Goal: Task Accomplishment & Management: Use online tool/utility

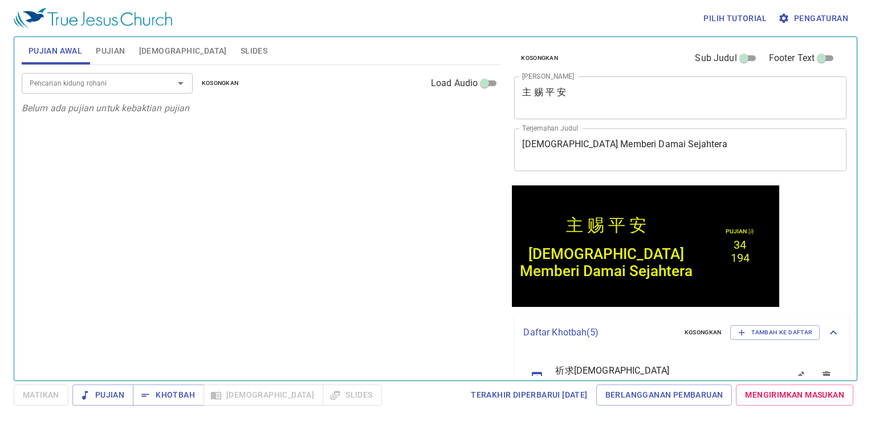
click at [425, 228] on div "Pencarian kidung rohani Pencarian kidung rohani Kosongkan Load Audio Belum ada …" at bounding box center [262, 218] width 480 height 306
click at [664, 94] on textarea "主 赐 平 安" at bounding box center [680, 98] width 317 height 22
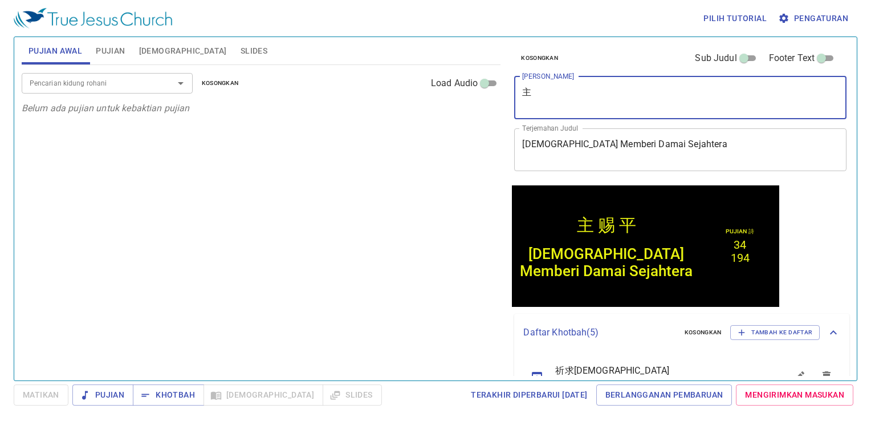
type textarea "主"
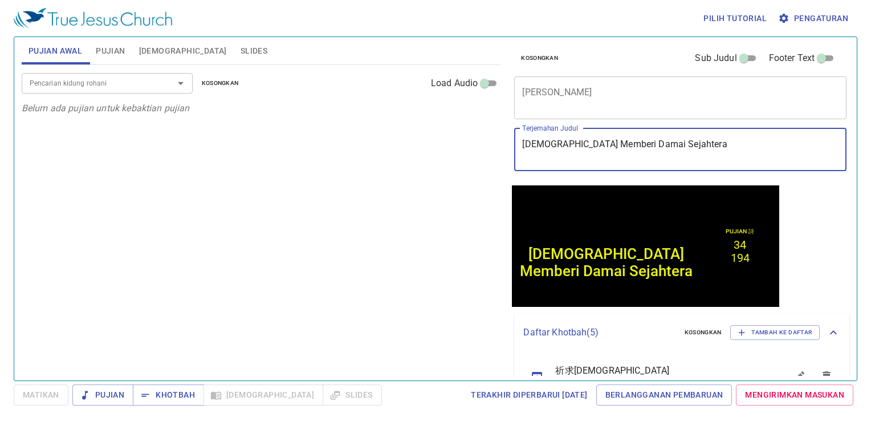
click at [700, 141] on textarea "Tuhan Memberi Damai Sejahtera" at bounding box center [680, 150] width 317 height 22
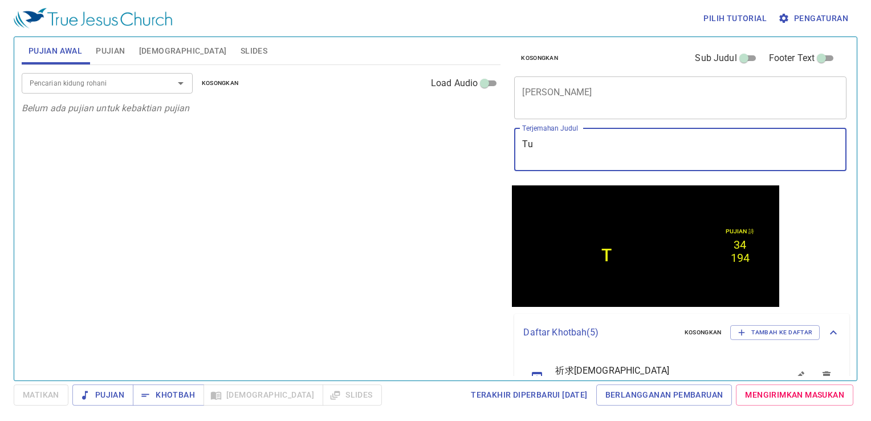
type textarea "T"
click at [684, 116] on div "x Judul Khotbah" at bounding box center [680, 97] width 332 height 43
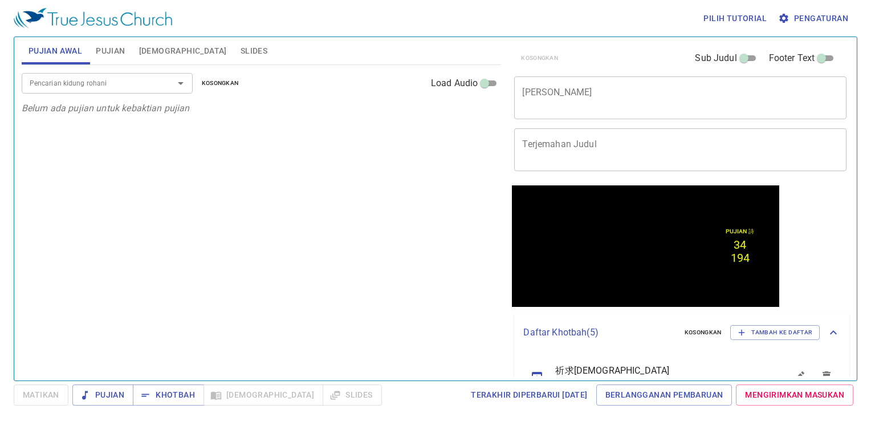
click at [871, 6] on html "Pilih tutorial Pengaturan Pujian Awal Pujian Alkitab Slides Pencarian kidung ro…" at bounding box center [435, 210] width 871 height 421
click at [688, 111] on div "x Judul Khotbah" at bounding box center [680, 97] width 332 height 43
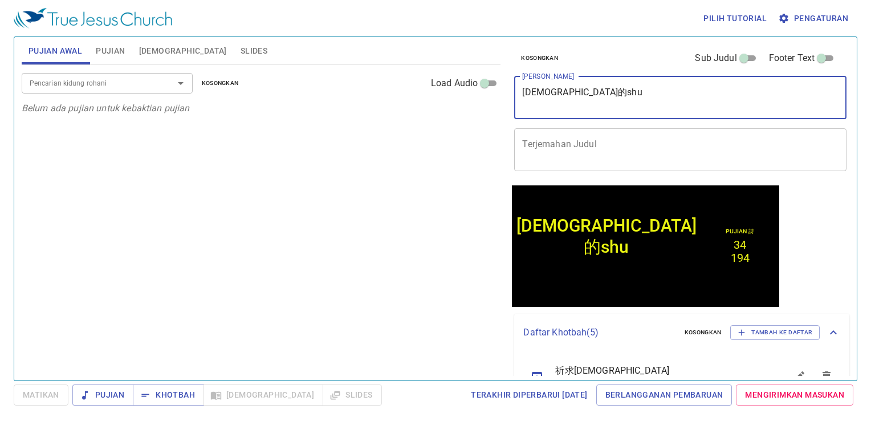
type textarea "神的shu'l"
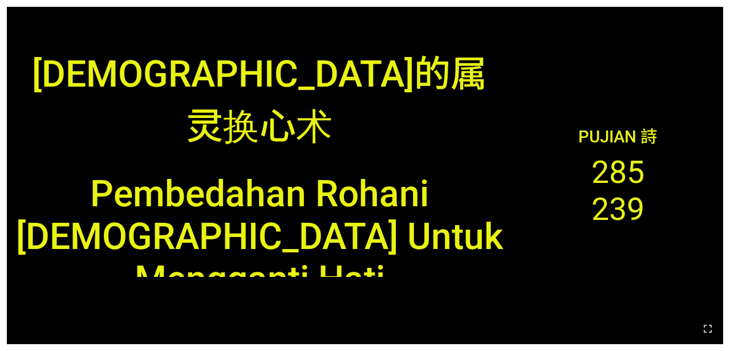
drag, startPoint x: 707, startPoint y: 334, endPoint x: 708, endPoint y: 366, distance: 32.0
click at [707, 334] on icon "button" at bounding box center [708, 329] width 14 height 14
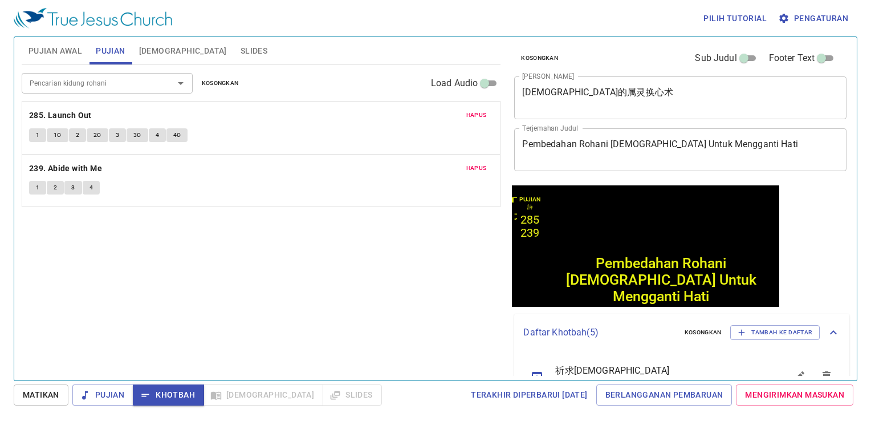
click at [159, 44] on span "[DEMOGRAPHIC_DATA]" at bounding box center [183, 51] width 88 height 14
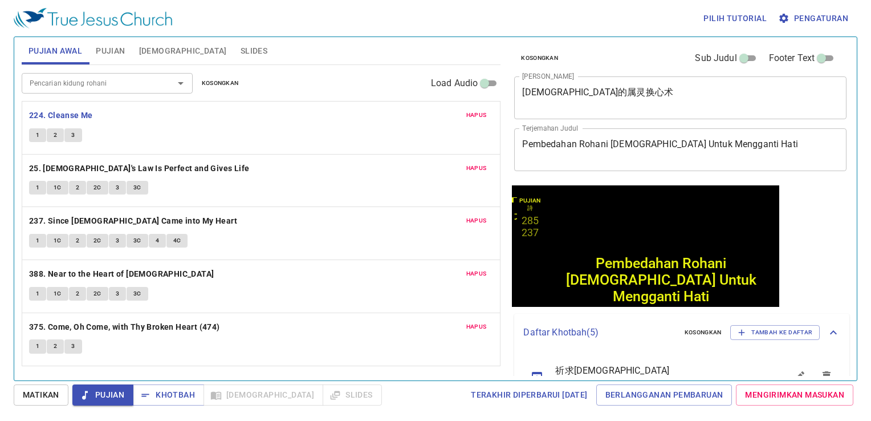
click at [36, 137] on span "1" at bounding box center [37, 135] width 3 height 10
click at [36, 131] on span "1" at bounding box center [37, 135] width 3 height 10
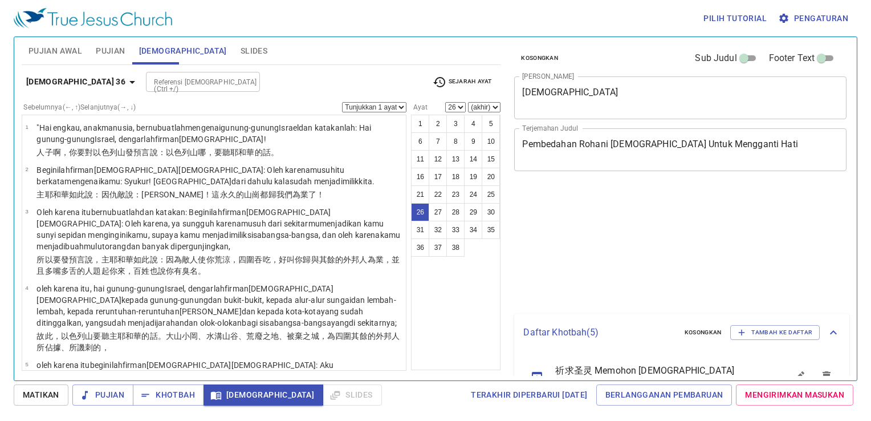
select select "26"
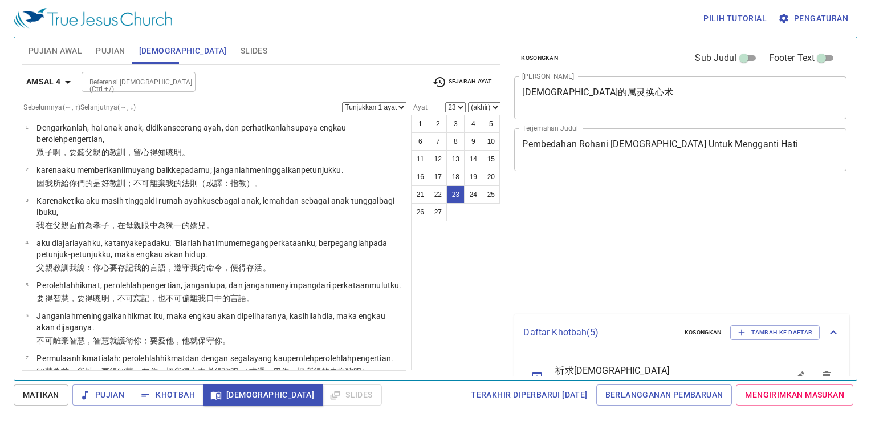
select select "23"
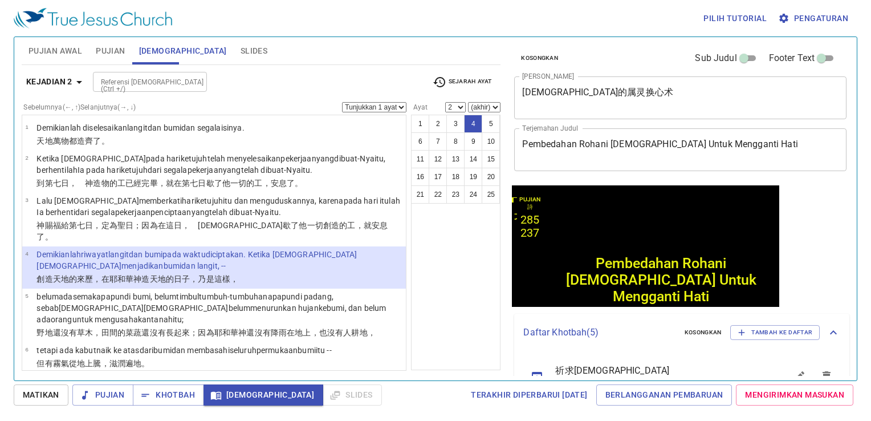
select select "4"
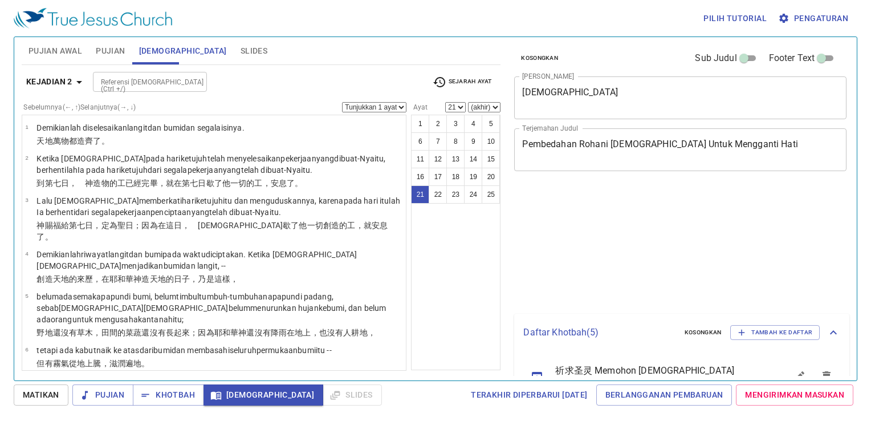
select select "21"
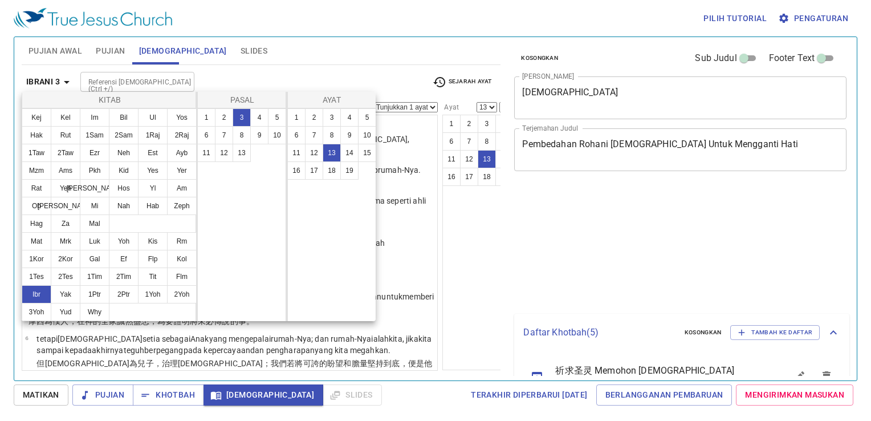
select select "13"
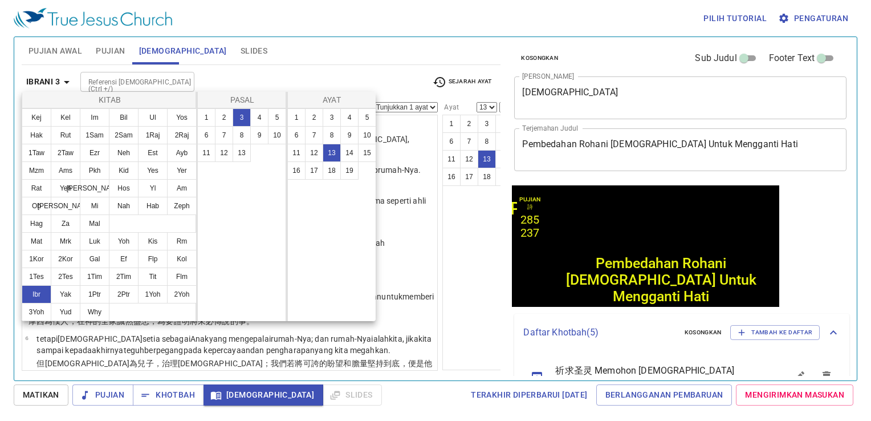
scroll to position [382, 0]
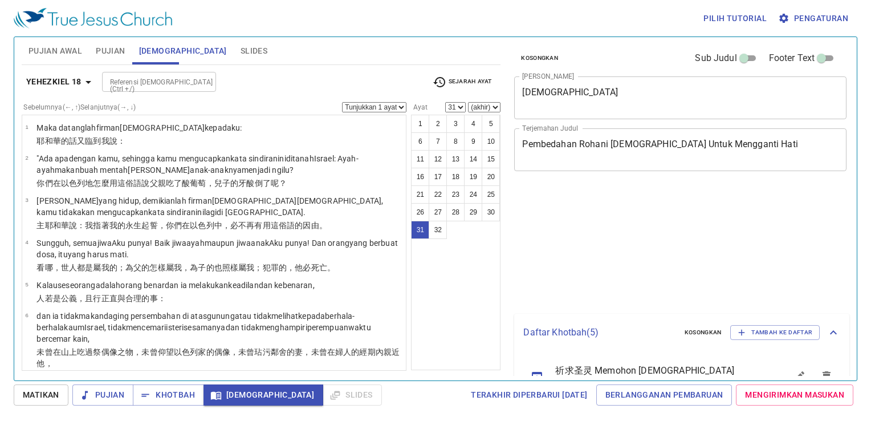
select select "31"
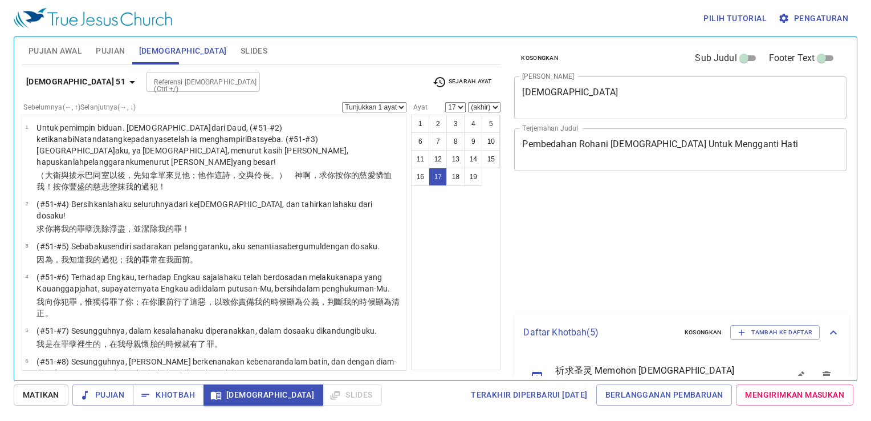
select select "17"
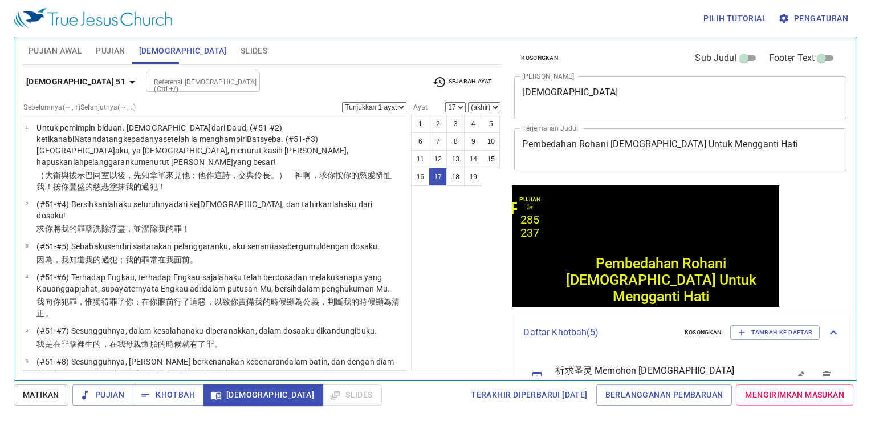
click at [43, 84] on b "Mazmur 51" at bounding box center [75, 82] width 99 height 14
click at [48, 85] on div "Kitab Kej Kel Im Bil Ul Yos Hak Rut 1Sam 2Sam 1Raj 2Raj 1Taw 2Taw Ezr Neh Est A…" at bounding box center [435, 210] width 871 height 421
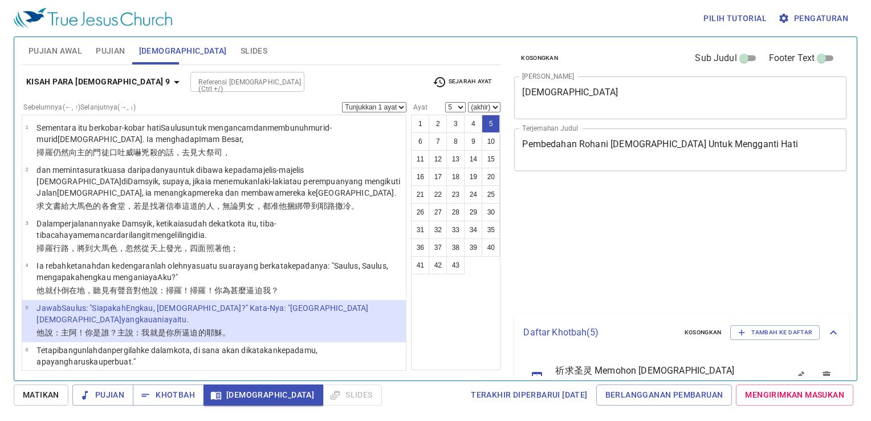
select select "5"
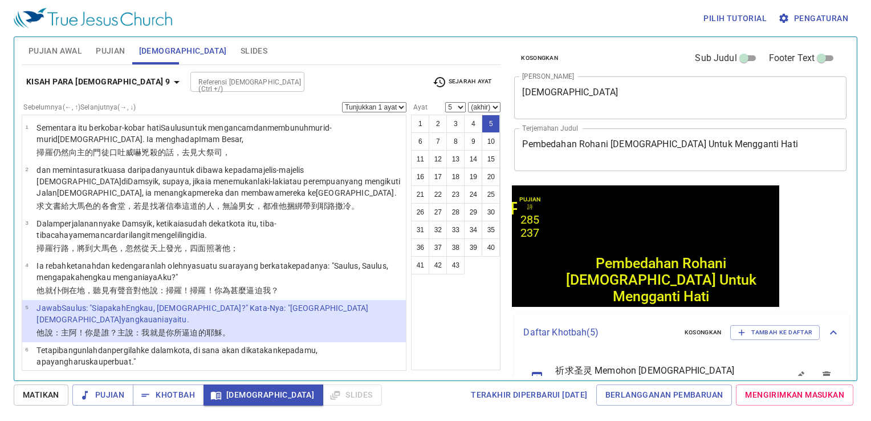
scroll to position [109, 0]
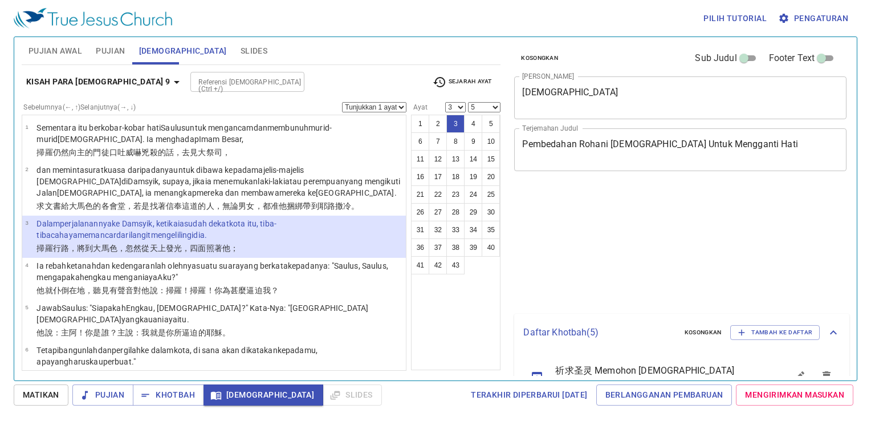
select select "3"
select select "5"
select select "3"
select select "5"
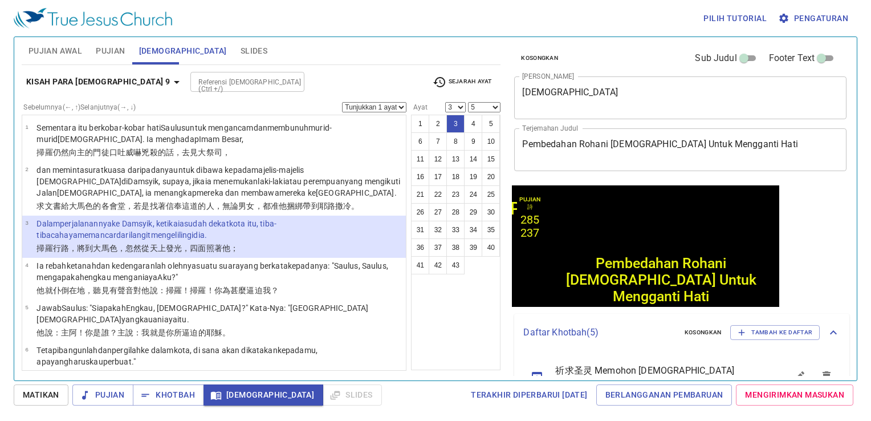
click at [187, 402] on span "Khotbah" at bounding box center [168, 395] width 53 height 14
